Goal: Check status: Check status

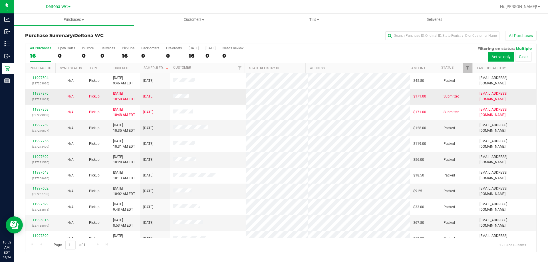
click at [46, 96] on div "11997870 (327281063)" at bounding box center [40, 96] width 23 height 11
click at [44, 94] on link "11997870" at bounding box center [41, 94] width 16 height 4
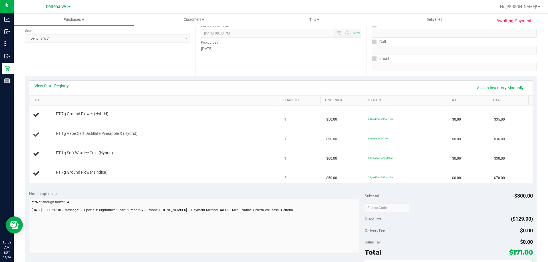
scroll to position [86, 0]
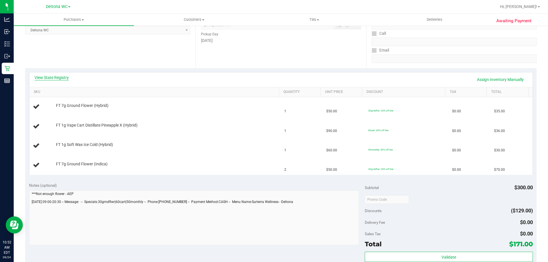
click at [47, 77] on link "View State Registry" at bounding box center [52, 78] width 34 height 6
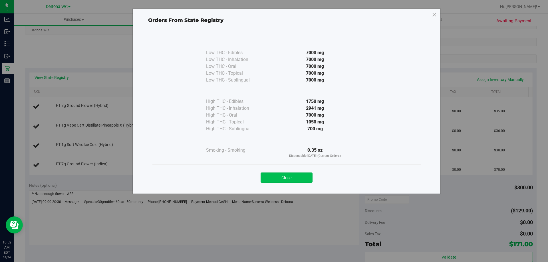
click at [288, 177] on button "Close" at bounding box center [287, 178] width 52 height 10
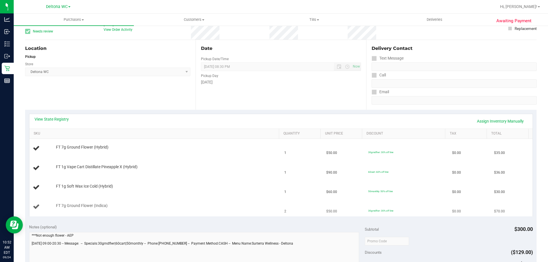
scroll to position [0, 0]
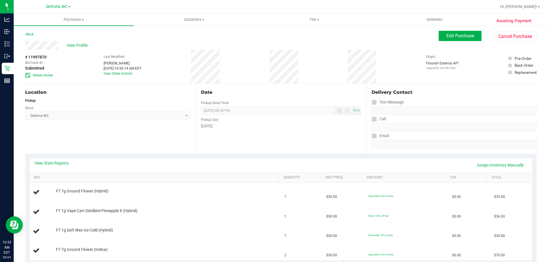
click at [505, 34] on button "Cancel Purchase" at bounding box center [515, 36] width 43 height 11
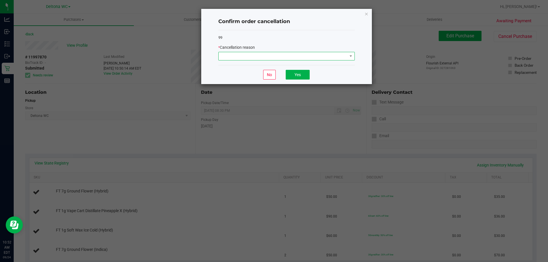
click at [258, 55] on span at bounding box center [283, 56] width 129 height 8
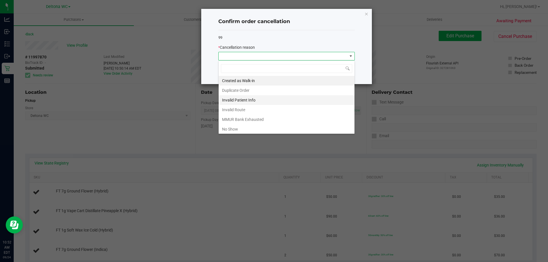
scroll to position [9, 137]
click at [252, 118] on li "MMUR Bank Exhausted" at bounding box center [287, 120] width 136 height 10
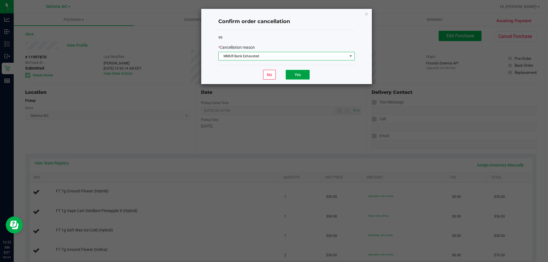
click at [292, 71] on button "Yes" at bounding box center [298, 75] width 24 height 10
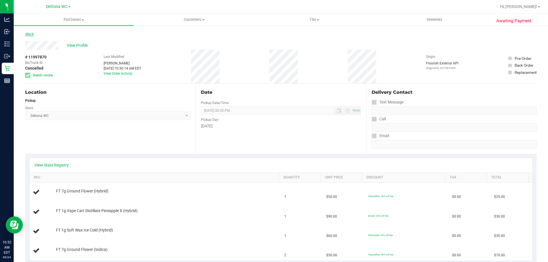
click at [33, 35] on link "Back" at bounding box center [29, 34] width 9 height 4
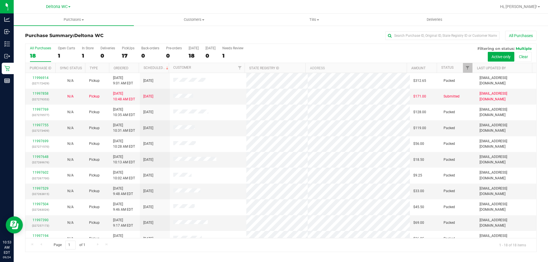
click at [147, 32] on div "Purchase Summary: Deltona WC All Purchases" at bounding box center [281, 37] width 512 height 13
click at [40, 93] on link "11997858" at bounding box center [41, 94] width 16 height 4
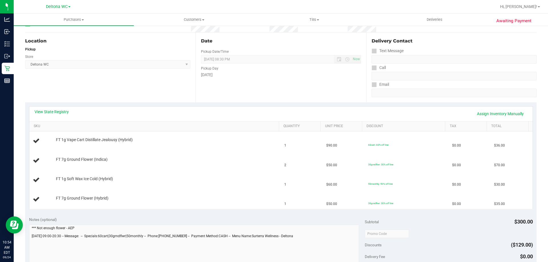
scroll to position [57, 0]
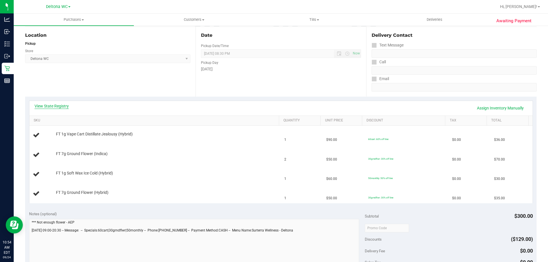
drag, startPoint x: 54, startPoint y: 98, endPoint x: 49, endPoint y: 106, distance: 9.7
click at [53, 100] on div "View State Registry Assign Inventory Manually SKU Quantity Unit Price Discount …" at bounding box center [281, 152] width 512 height 111
click at [49, 106] on link "View State Registry" at bounding box center [52, 106] width 34 height 6
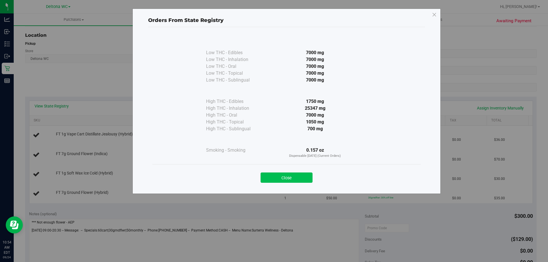
click at [291, 176] on button "Close" at bounding box center [287, 178] width 52 height 10
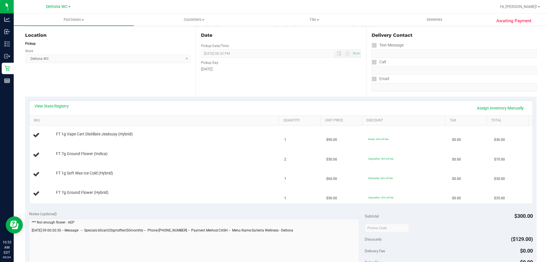
click at [138, 79] on div "Location Pickup Store Deltona WC Select Store [PERSON_NAME][GEOGRAPHIC_DATA] [P…" at bounding box center [110, 62] width 171 height 70
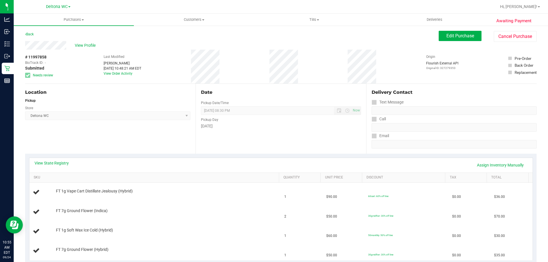
click at [27, 31] on div "Back" at bounding box center [29, 34] width 9 height 7
click at [29, 33] on link "Back" at bounding box center [29, 34] width 9 height 4
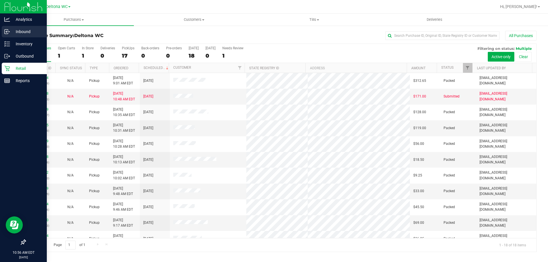
click at [8, 30] on icon at bounding box center [6, 32] width 3 height 4
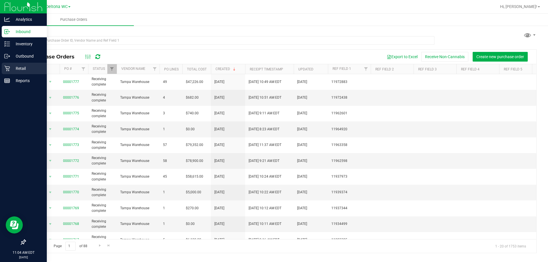
click at [14, 67] on p "Retail" at bounding box center [27, 68] width 34 height 7
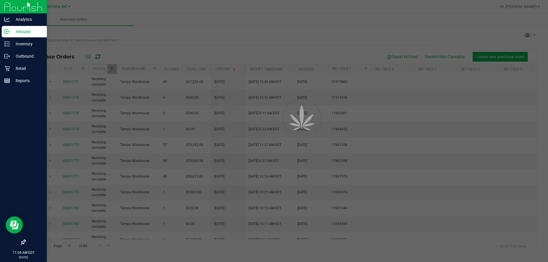
click at [26, 90] on div at bounding box center [23, 162] width 47 height 150
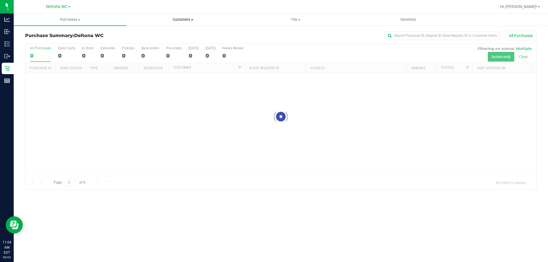
click at [193, 21] on span "Customers" at bounding box center [183, 19] width 112 height 5
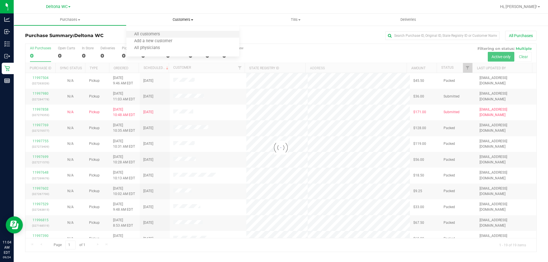
click at [176, 34] on li "All customers" at bounding box center [183, 34] width 113 height 7
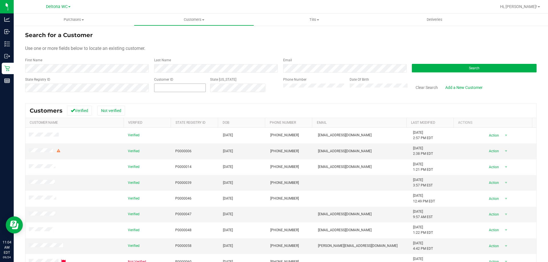
click at [179, 87] on span at bounding box center [180, 88] width 52 height 9
paste input "42307"
type input "42307"
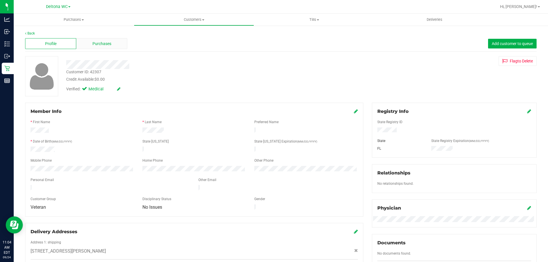
click at [106, 39] on div "Purchases" at bounding box center [101, 43] width 51 height 11
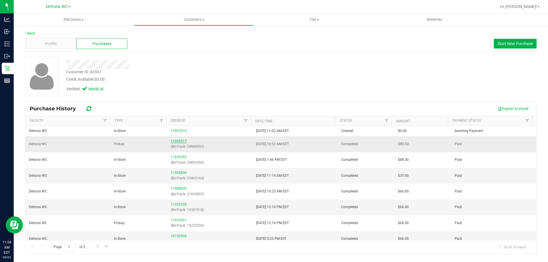
click at [181, 140] on link "11695517" at bounding box center [179, 141] width 16 height 4
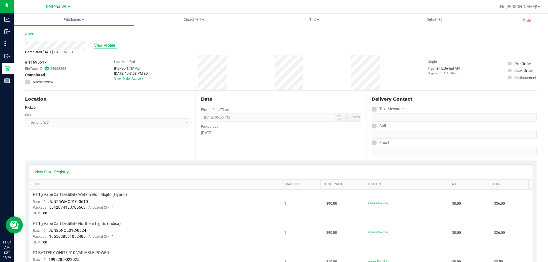
click at [102, 46] on span "View Profile" at bounding box center [105, 46] width 23 height 6
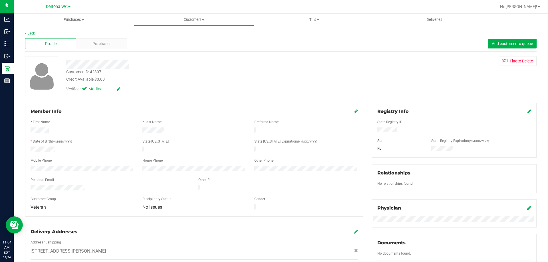
click at [109, 37] on div "Profile Purchases Add customer to queue" at bounding box center [281, 44] width 512 height 16
click at [109, 41] on span "Purchases" at bounding box center [102, 44] width 19 height 6
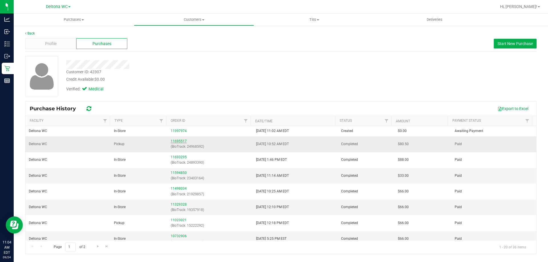
click at [179, 142] on link "11695517" at bounding box center [179, 141] width 16 height 4
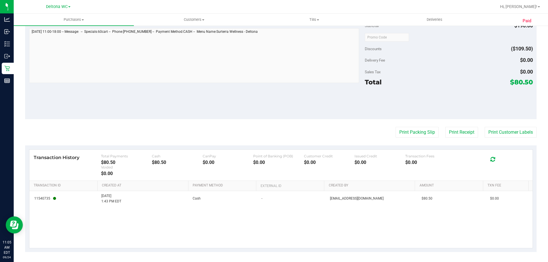
scroll to position [266, 0]
